Goal: Find specific page/section: Find specific page/section

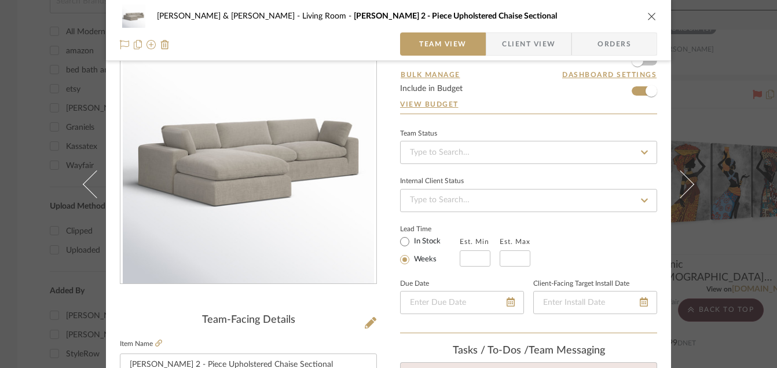
scroll to position [88, 0]
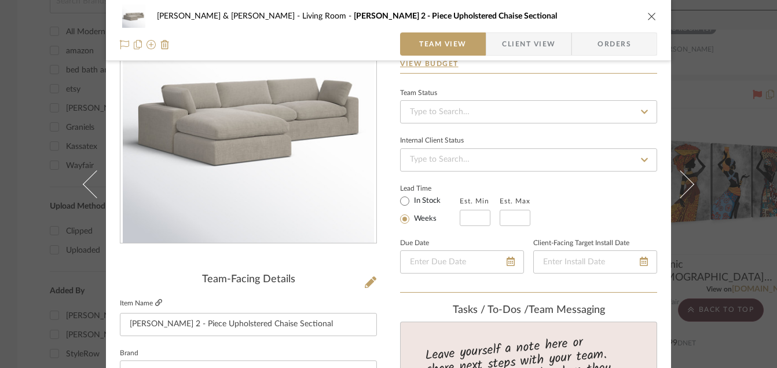
click at [155, 306] on icon at bounding box center [158, 302] width 7 height 7
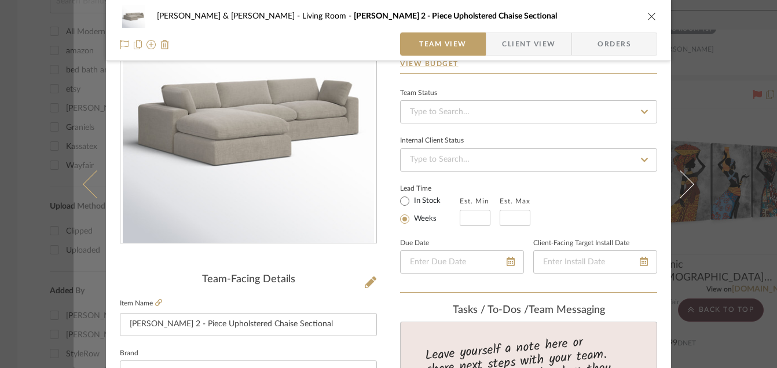
click at [84, 50] on button at bounding box center [90, 184] width 32 height 368
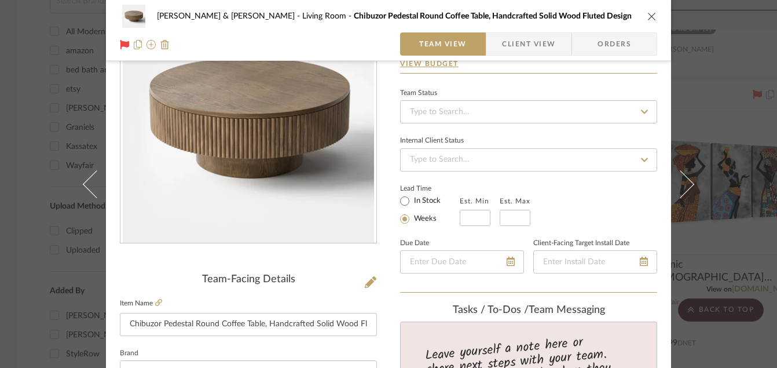
click at [648, 16] on icon "close" at bounding box center [651, 16] width 9 height 9
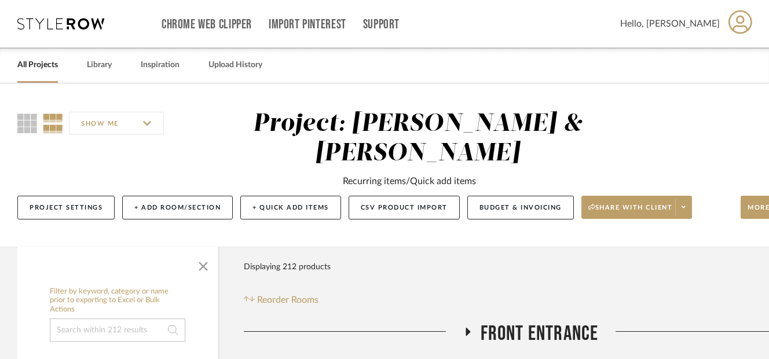
scroll to position [0, 65]
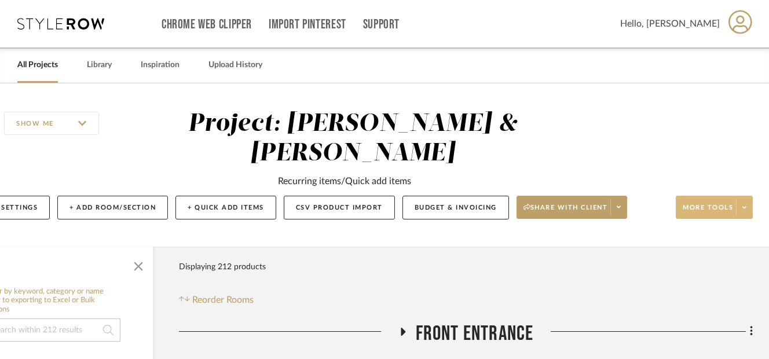
click at [739, 211] on span at bounding box center [744, 207] width 16 height 17
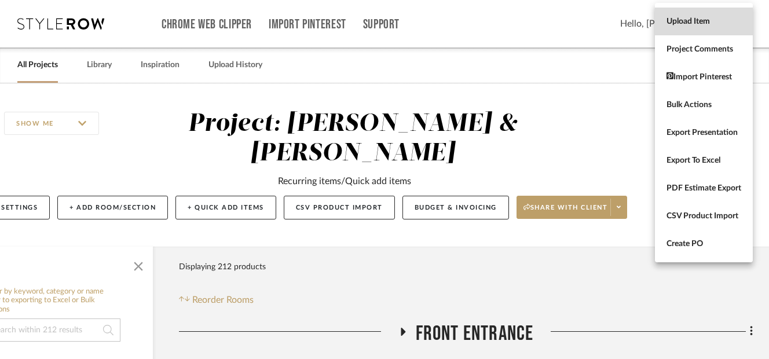
click at [683, 18] on span "Upload Item" at bounding box center [703, 22] width 75 height 10
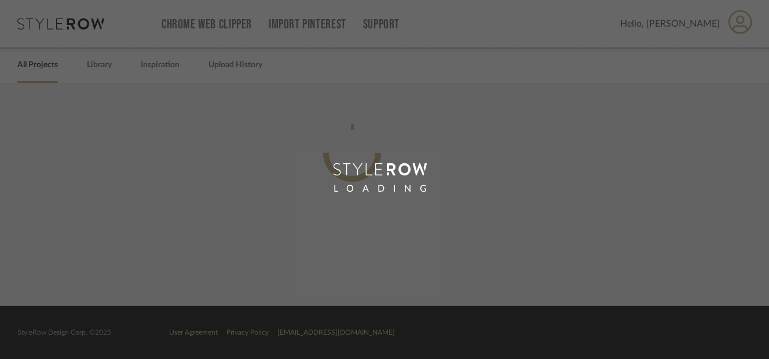
scroll to position [0, 57]
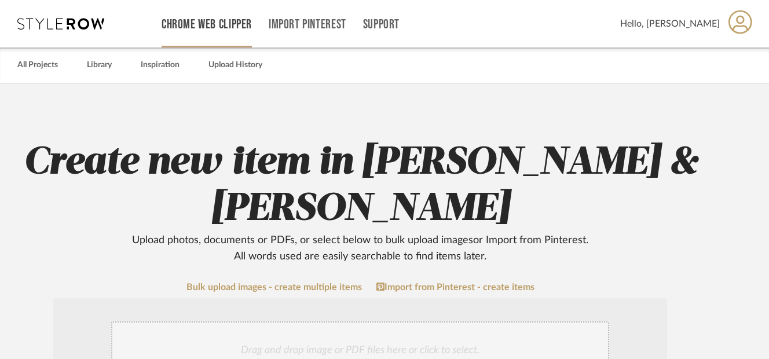
click at [225, 20] on link "Chrome Web Clipper" at bounding box center [207, 25] width 90 height 10
click at [224, 16] on div "Chrome Web Clipper" at bounding box center [207, 23] width 90 height 47
click at [223, 23] on link "Chrome Web Clipper" at bounding box center [207, 25] width 90 height 10
click at [37, 71] on link "All Projects" at bounding box center [37, 65] width 41 height 16
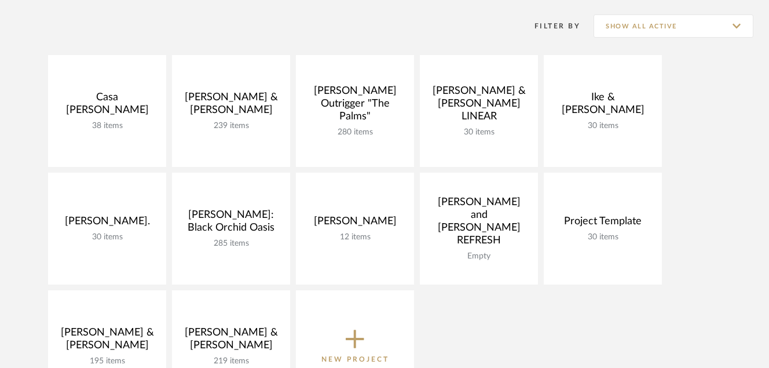
scroll to position [206, 0]
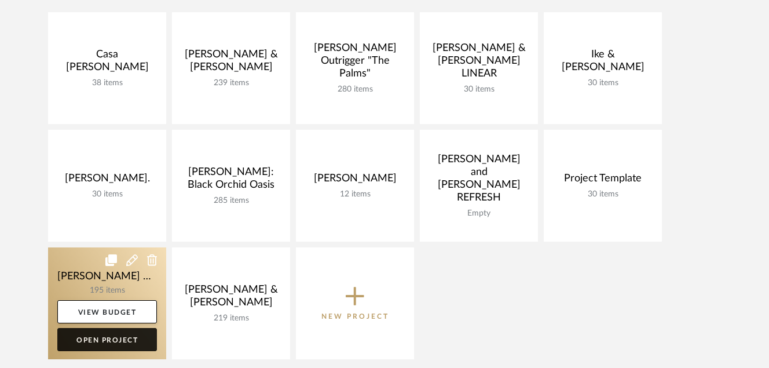
click at [93, 342] on link "Open Project" at bounding box center [107, 339] width 100 height 23
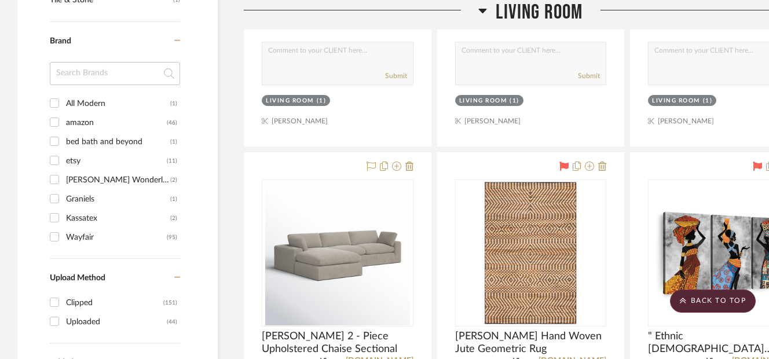
scroll to position [1057, 0]
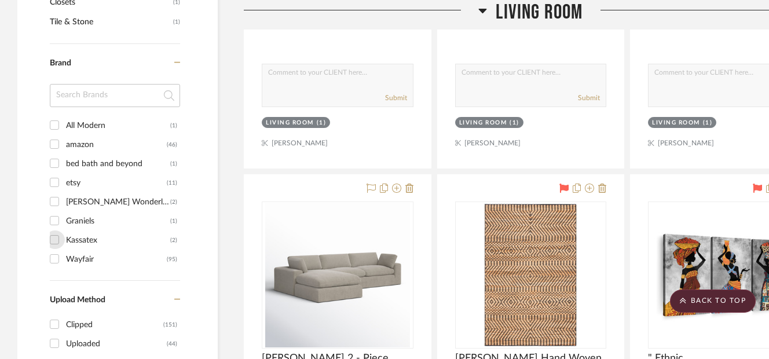
click at [51, 240] on input "Kassatex (2)" at bounding box center [54, 239] width 19 height 19
checkbox input "true"
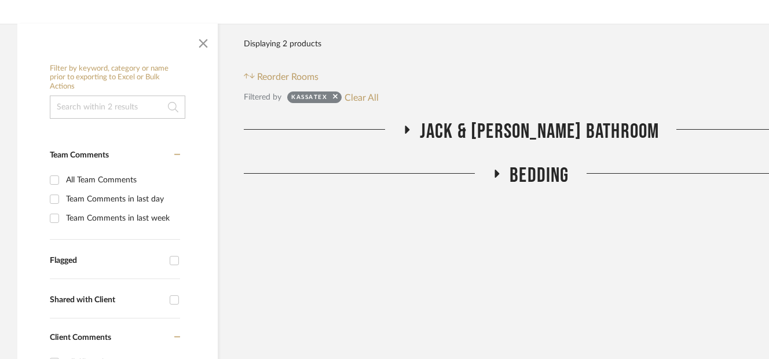
scroll to position [254, 0]
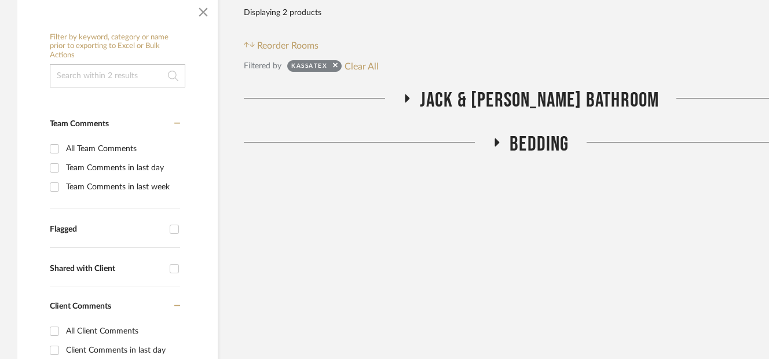
click at [496, 145] on icon at bounding box center [497, 142] width 5 height 8
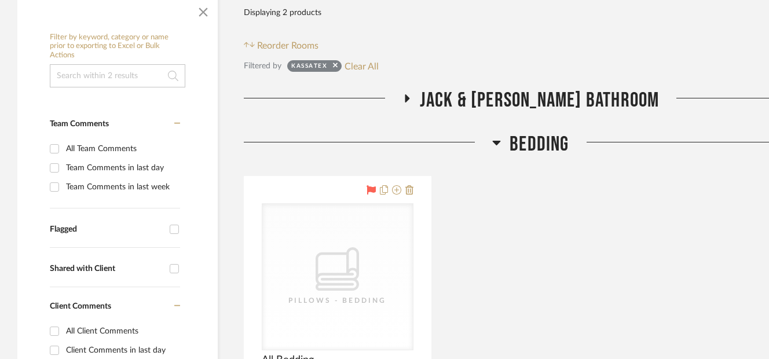
click at [413, 95] on icon at bounding box center [406, 98] width 14 height 9
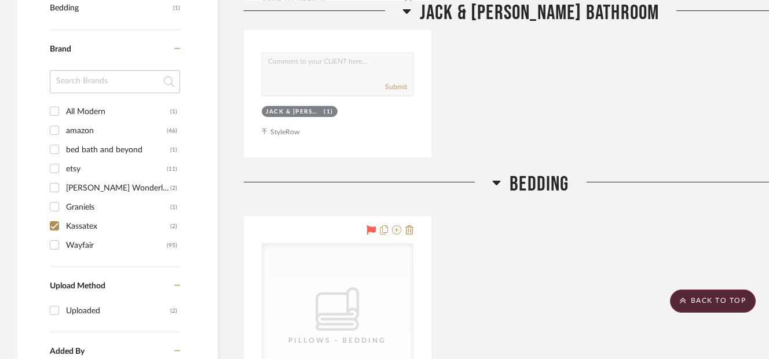
scroll to position [728, 0]
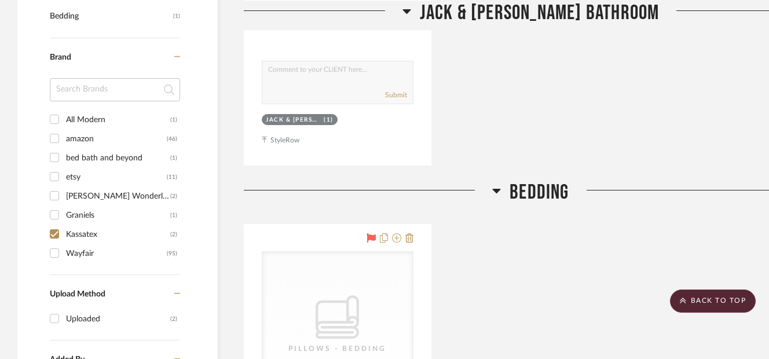
click at [57, 120] on input "All Modern (1)" at bounding box center [54, 119] width 19 height 19
checkbox input "true"
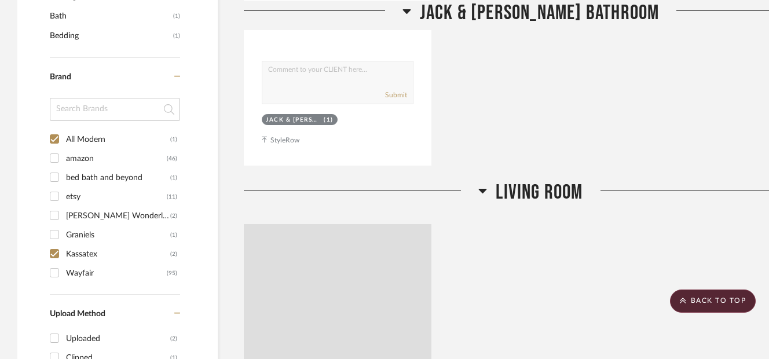
scroll to position [748, 0]
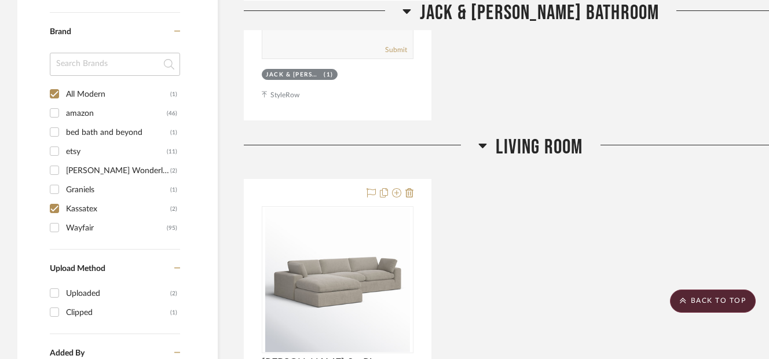
scroll to position [757, 0]
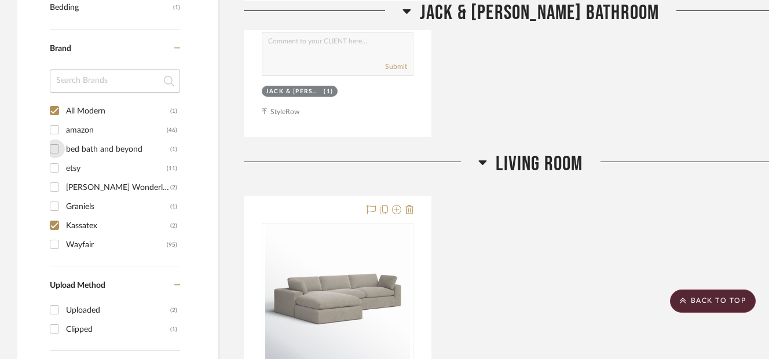
click at [58, 148] on input "bed bath and beyond (1)" at bounding box center [54, 149] width 19 height 19
checkbox input "true"
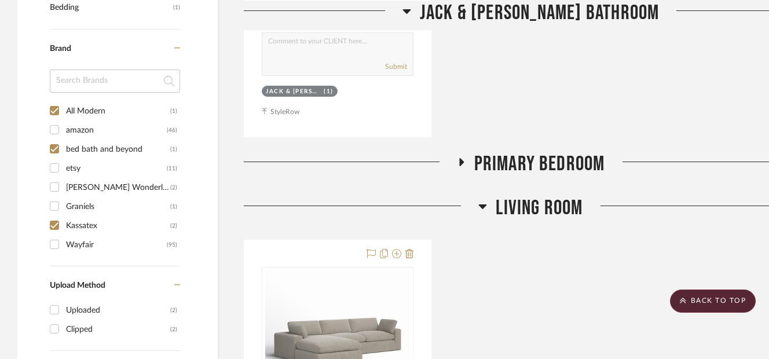
click at [458, 163] on icon at bounding box center [461, 161] width 14 height 9
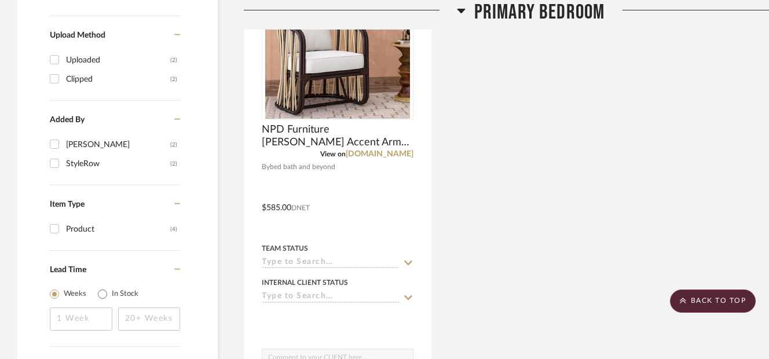
scroll to position [977, 0]
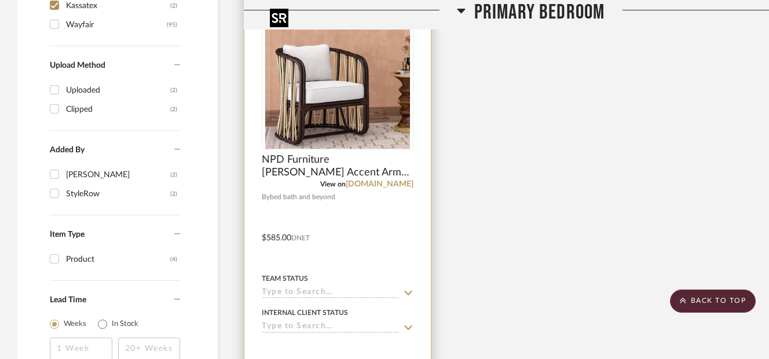
click at [0, 0] on img at bounding box center [0, 0] width 0 height 0
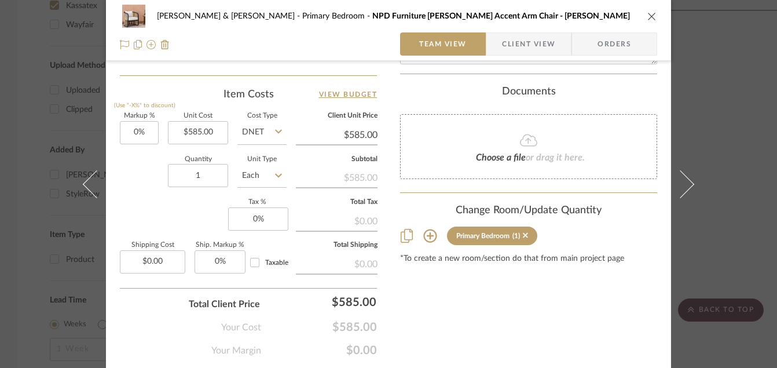
scroll to position [672, 0]
